Goal: Transaction & Acquisition: Purchase product/service

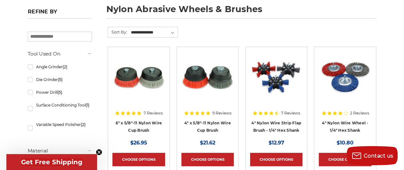
click at [280, 85] on img at bounding box center [276, 76] width 52 height 51
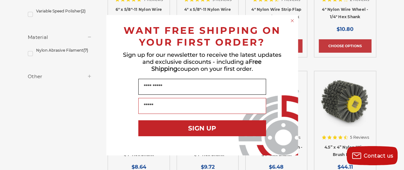
scroll to position [255, 0]
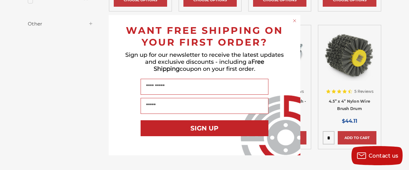
click at [291, 21] on form "WANT FREE SHIPPING ON YOUR FIRST ORDER? Sign up for our newsletter to receive t…" at bounding box center [205, 85] width 192 height 141
click at [294, 21] on circle "Close dialog" at bounding box center [295, 21] width 6 height 6
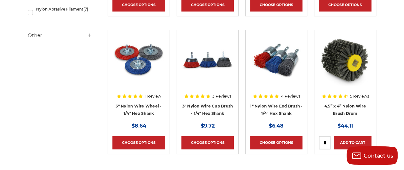
scroll to position [191, 0]
